Goal: Contribute content

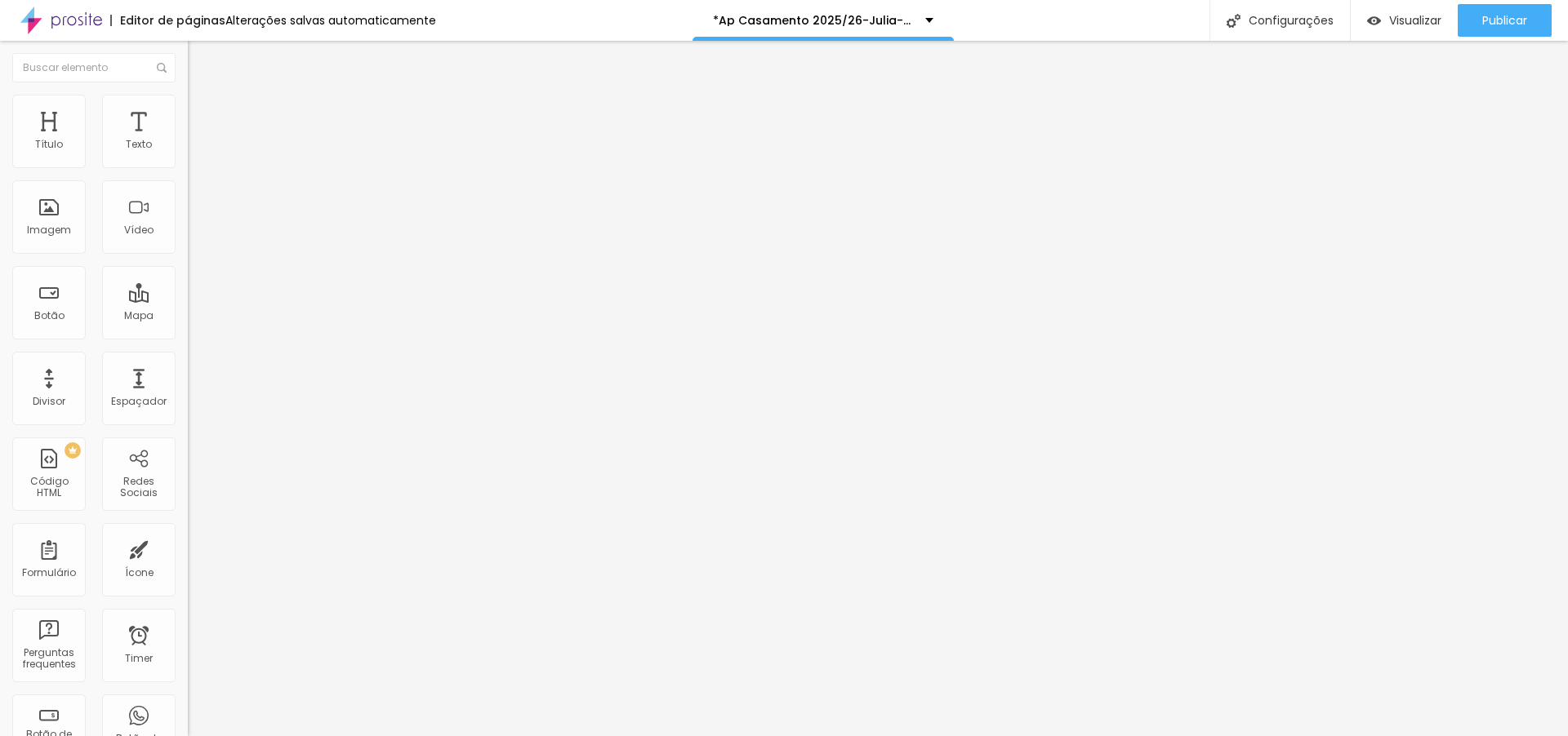
click at [188, 111] on li "Avançado" at bounding box center [281, 118] width 188 height 16
click at [202, 115] on span "Avançado" at bounding box center [229, 122] width 54 height 14
click at [188, 111] on li "Avançado" at bounding box center [281, 118] width 188 height 16
click at [188, 111] on img at bounding box center [195, 118] width 15 height 15
click at [1417, 16] on span "Visualizar" at bounding box center [1415, 20] width 52 height 13
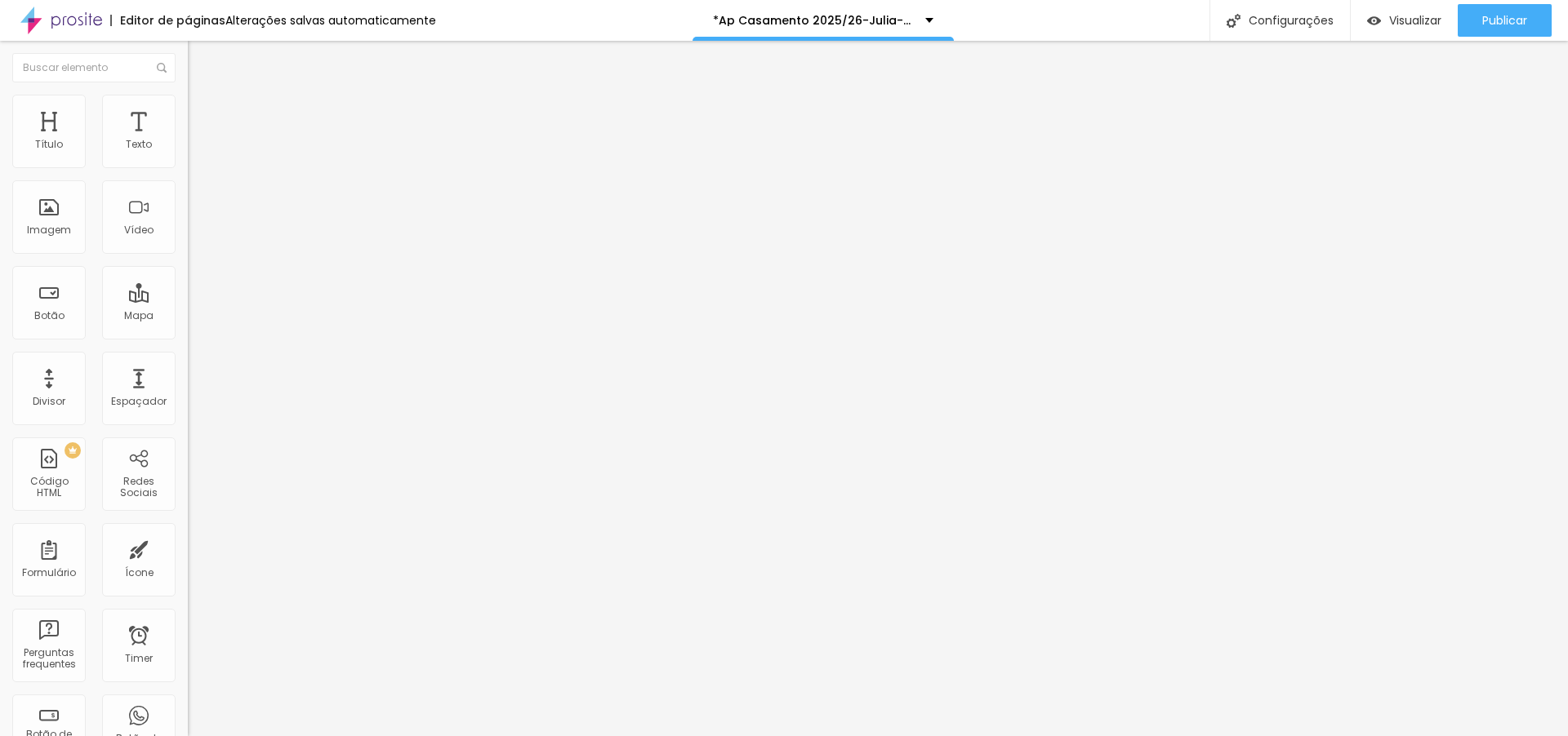
click at [188, 111] on img at bounding box center [195, 118] width 15 height 15
click at [188, 111] on li "Avançado" at bounding box center [281, 118] width 188 height 16
click at [202, 112] on span "Avançado" at bounding box center [229, 106] width 54 height 14
click at [188, 111] on li "Avançado" at bounding box center [281, 118] width 188 height 16
click at [202, 115] on span "Avançado" at bounding box center [229, 122] width 54 height 14
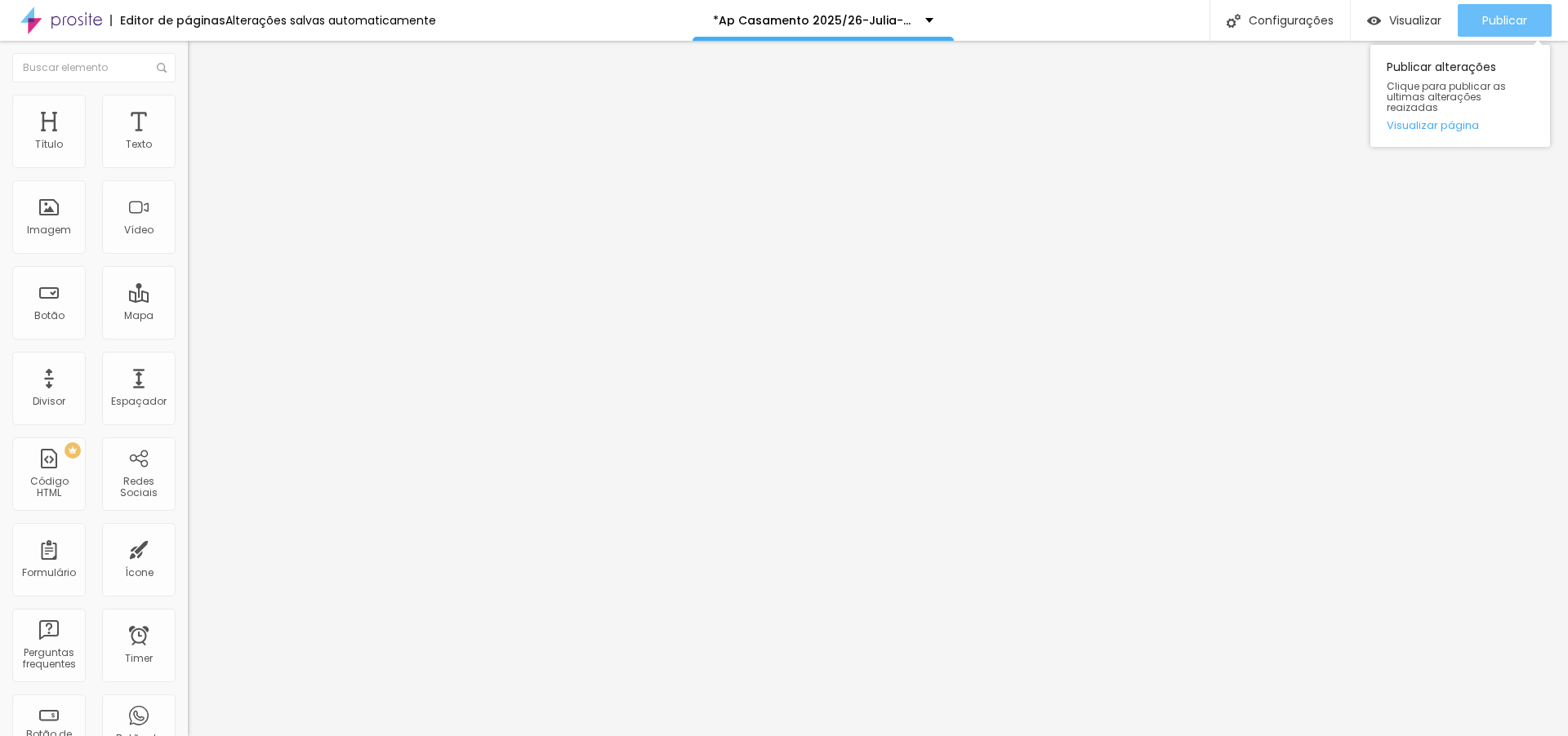
click at [1501, 33] on div "Publicar" at bounding box center [1505, 21] width 45 height 33
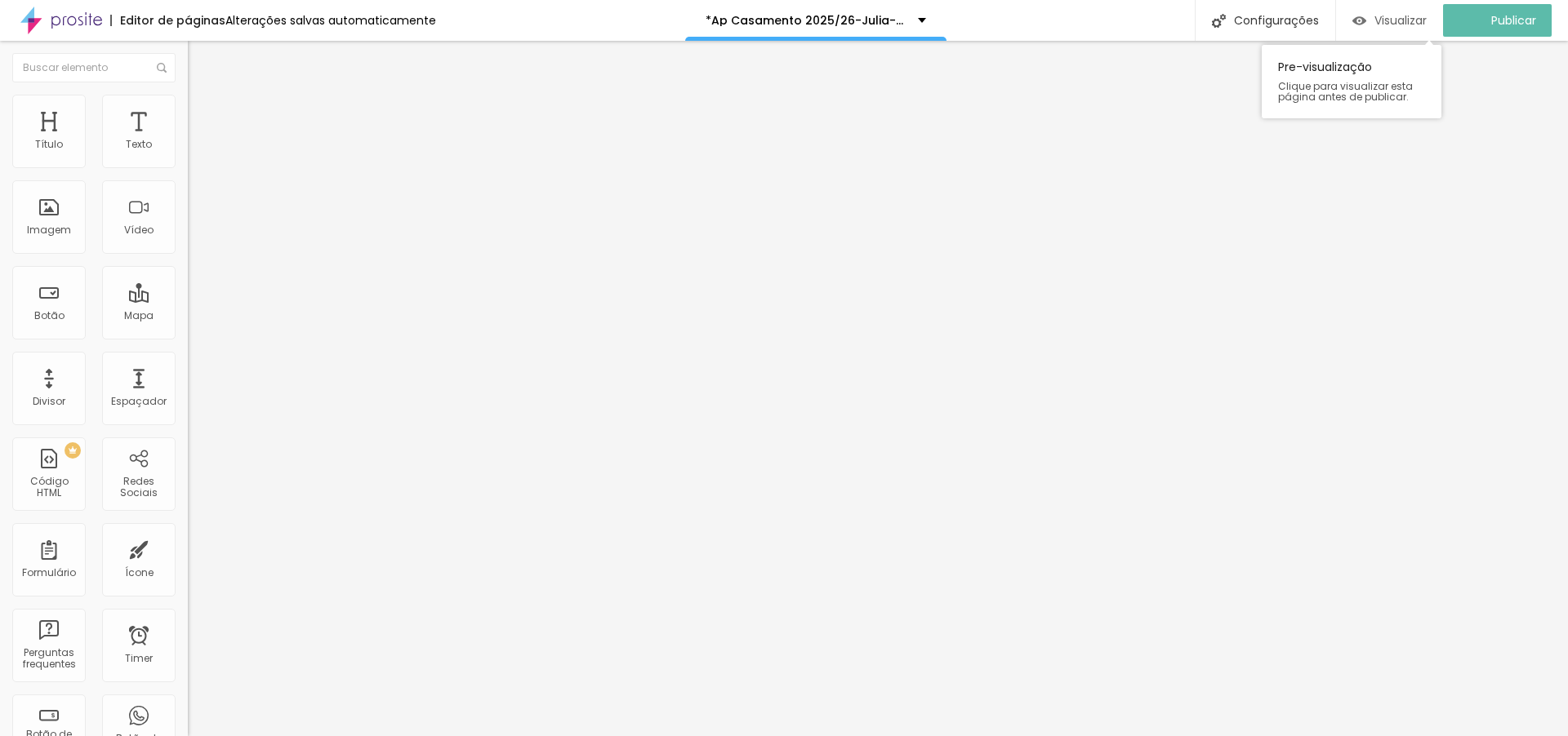
click at [1402, 24] on span "Visualizar" at bounding box center [1400, 20] width 52 height 13
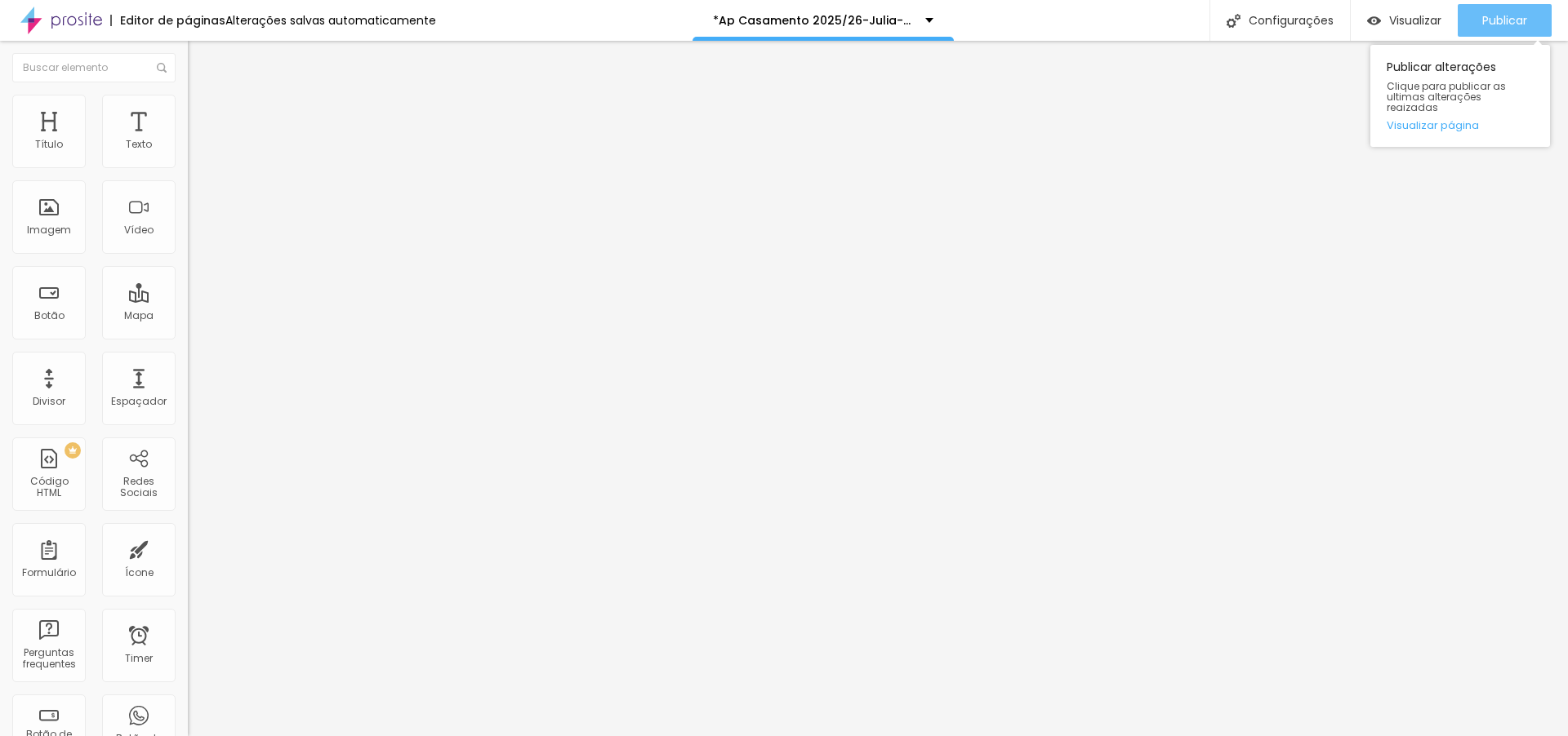
click at [1505, 22] on span "Publicar" at bounding box center [1505, 20] width 45 height 13
click at [1478, 22] on button "Publicar" at bounding box center [1505, 21] width 94 height 33
click at [1533, 24] on button "Publicar" at bounding box center [1505, 21] width 94 height 33
click at [1499, 23] on span "Publicar" at bounding box center [1505, 20] width 45 height 13
click at [1518, 16] on span "Publicar" at bounding box center [1505, 20] width 45 height 13
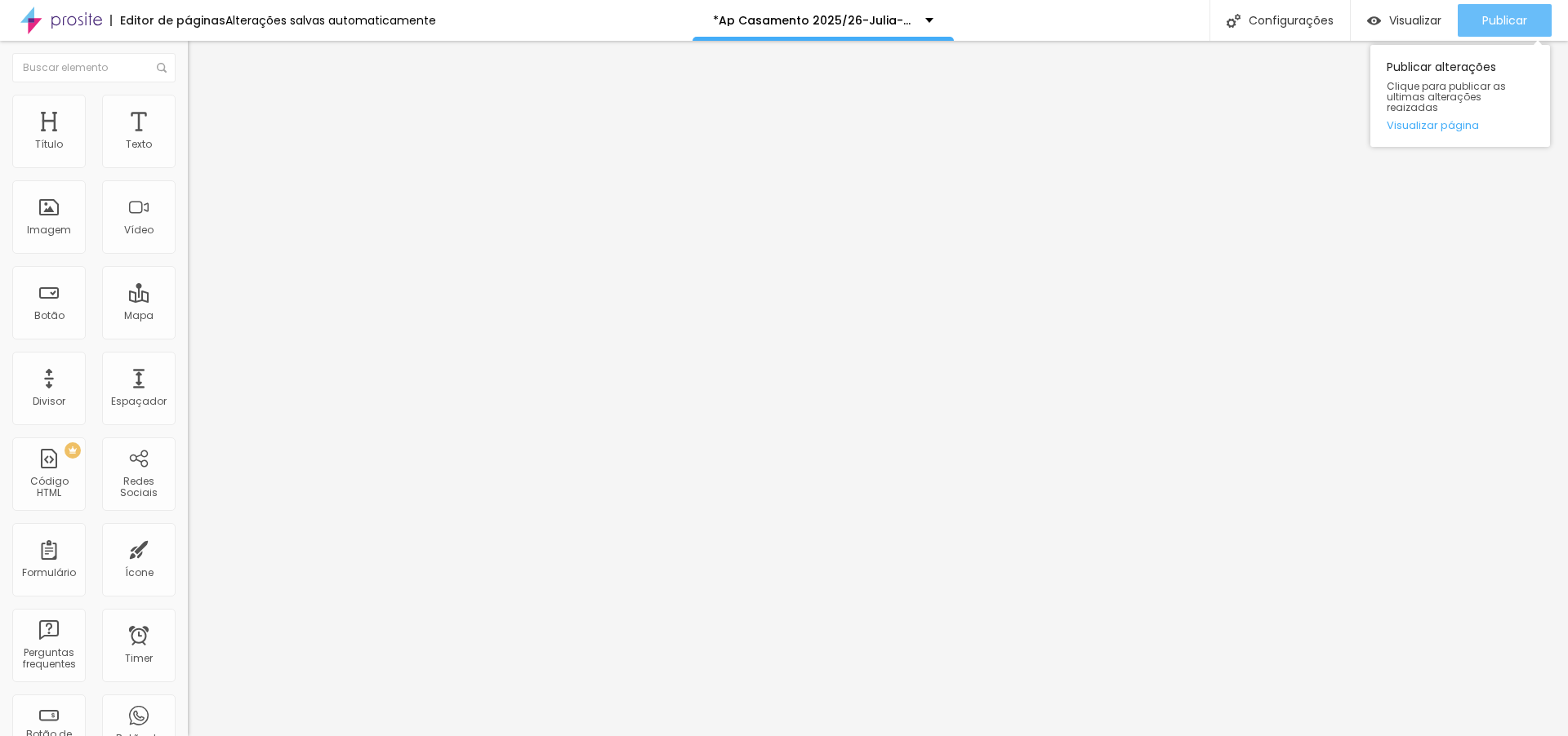
click at [1475, 25] on button "Publicar" at bounding box center [1505, 21] width 94 height 33
click at [1505, 26] on span "Publicar" at bounding box center [1505, 20] width 45 height 13
click at [1506, 19] on span "Publicar" at bounding box center [1505, 20] width 45 height 13
